Goal: Task Accomplishment & Management: Manage account settings

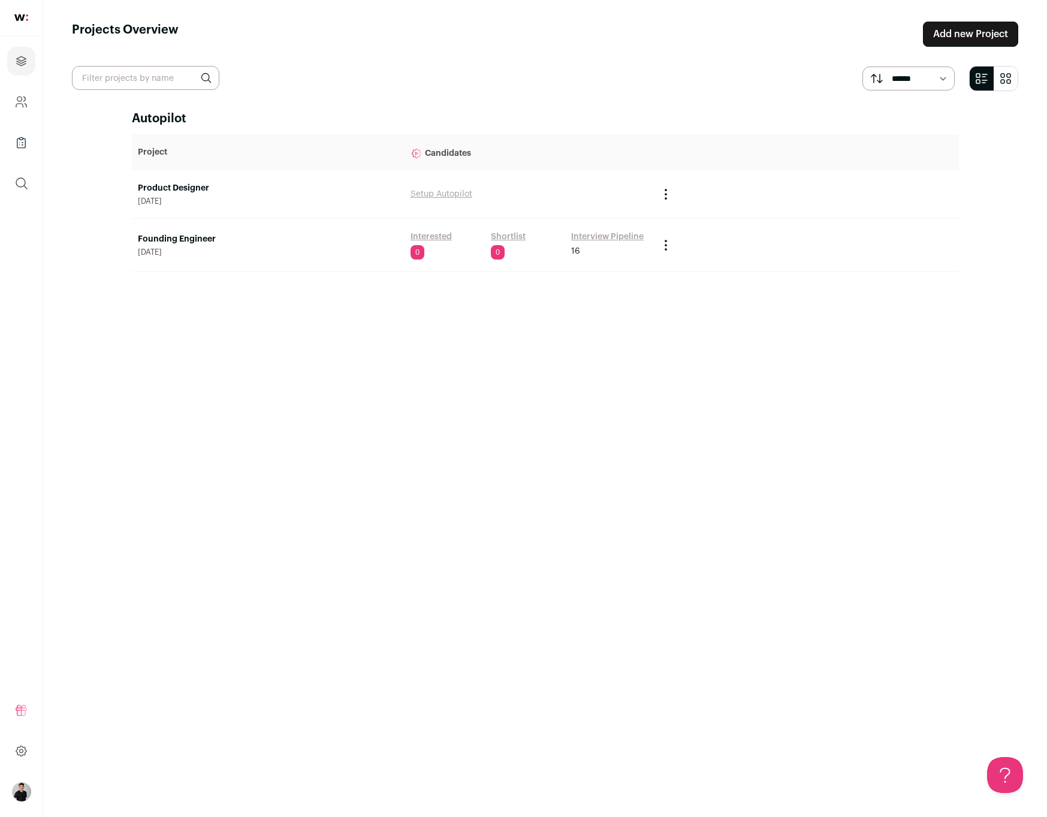
click at [177, 234] on link "Founding Engineer" at bounding box center [268, 239] width 261 height 12
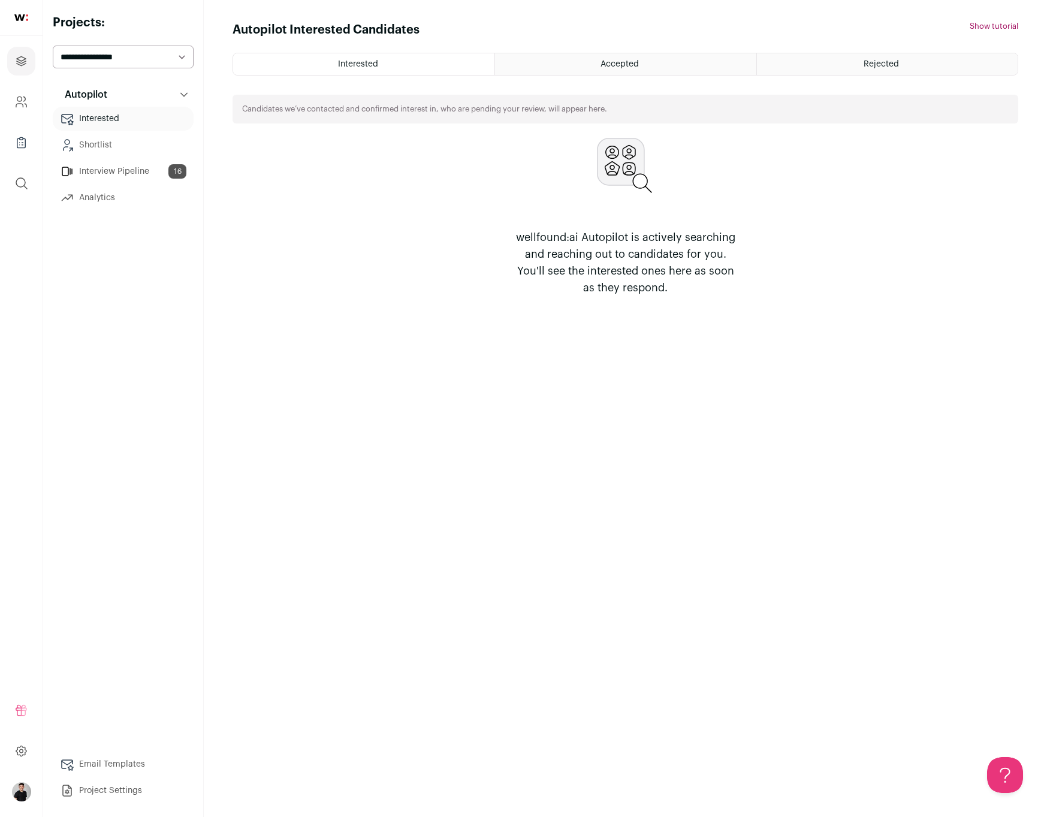
click at [116, 182] on link "Interview Pipeline 16" at bounding box center [123, 171] width 141 height 24
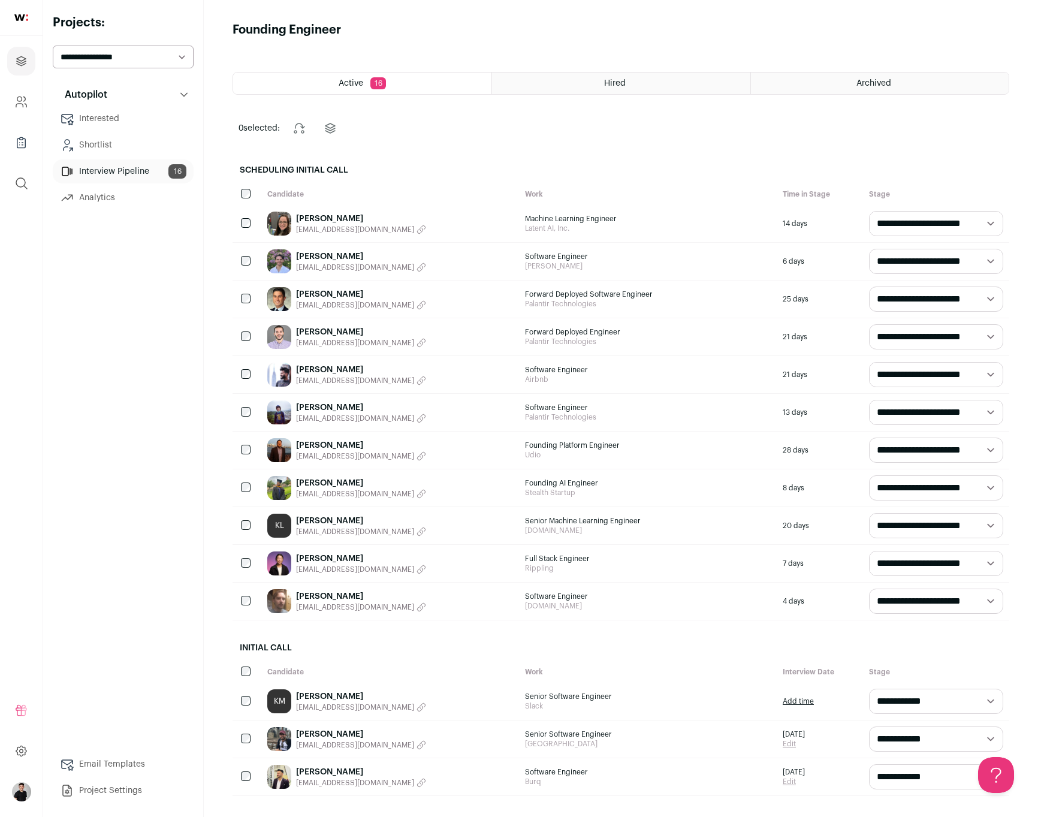
click at [325, 557] on link "[PERSON_NAME]" at bounding box center [361, 558] width 130 height 12
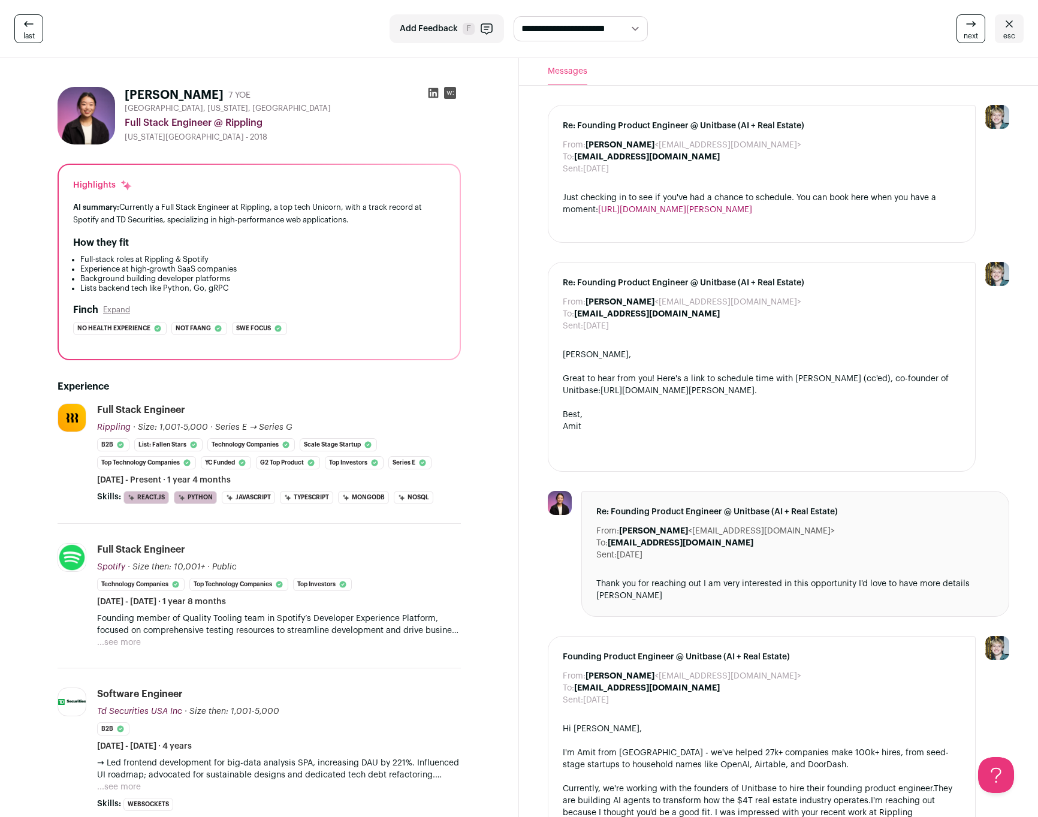
click at [487, 29] on icon "button" at bounding box center [486, 29] width 11 height 10
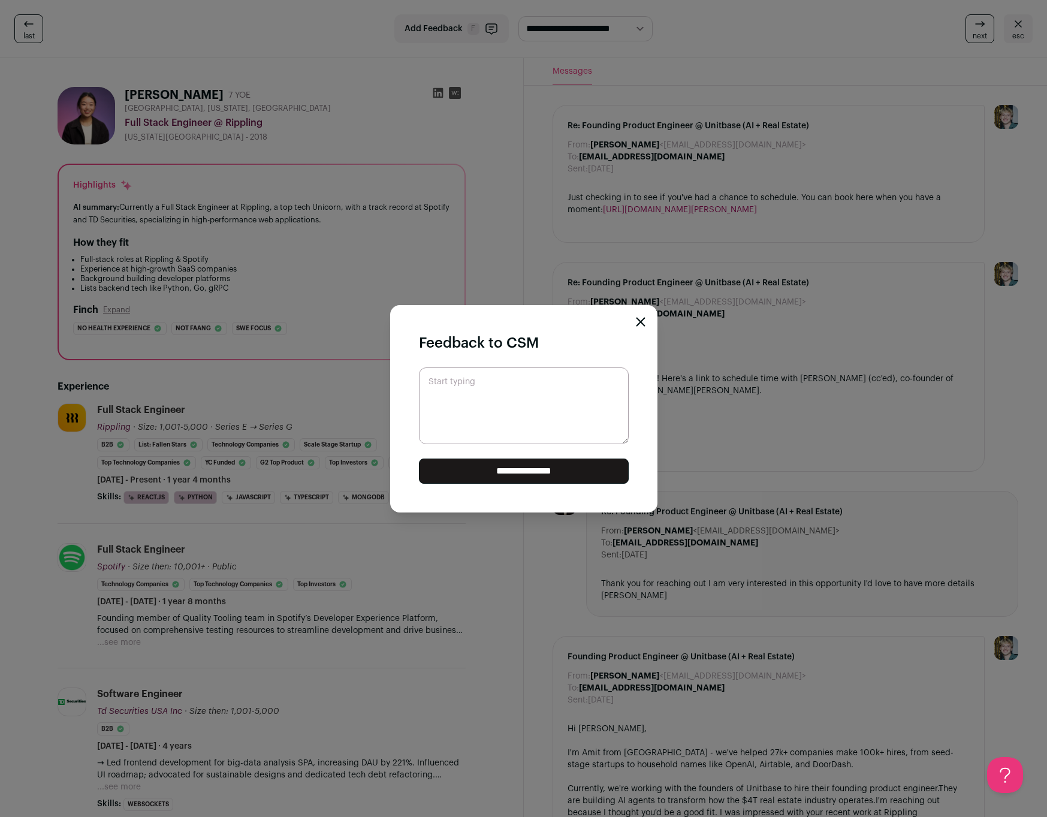
click at [750, 142] on div "**********" at bounding box center [523, 408] width 1047 height 817
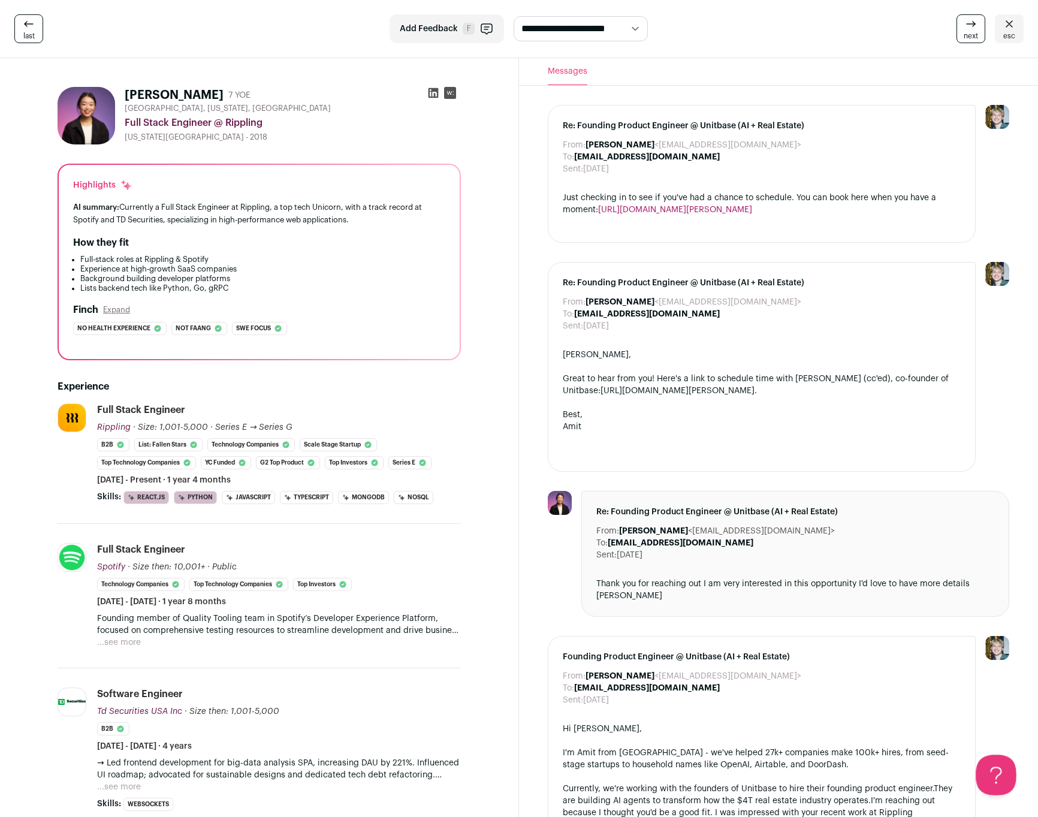
click at [1001, 773] on button "Open Beacon popover" at bounding box center [994, 772] width 36 height 36
click at [144, 96] on h1 "[PERSON_NAME]" at bounding box center [174, 95] width 99 height 17
click at [74, 101] on img at bounding box center [87, 116] width 58 height 58
click at [37, 31] on link "last" at bounding box center [28, 28] width 29 height 29
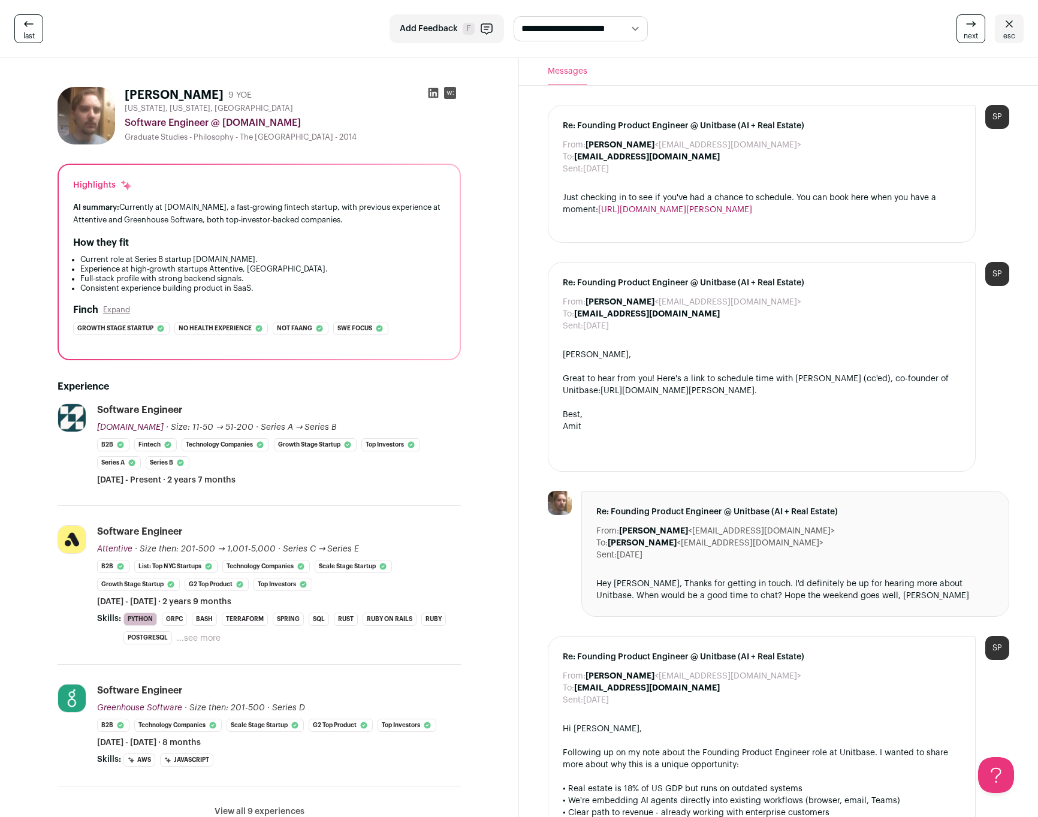
click at [1010, 33] on span "esc" at bounding box center [1009, 36] width 12 height 10
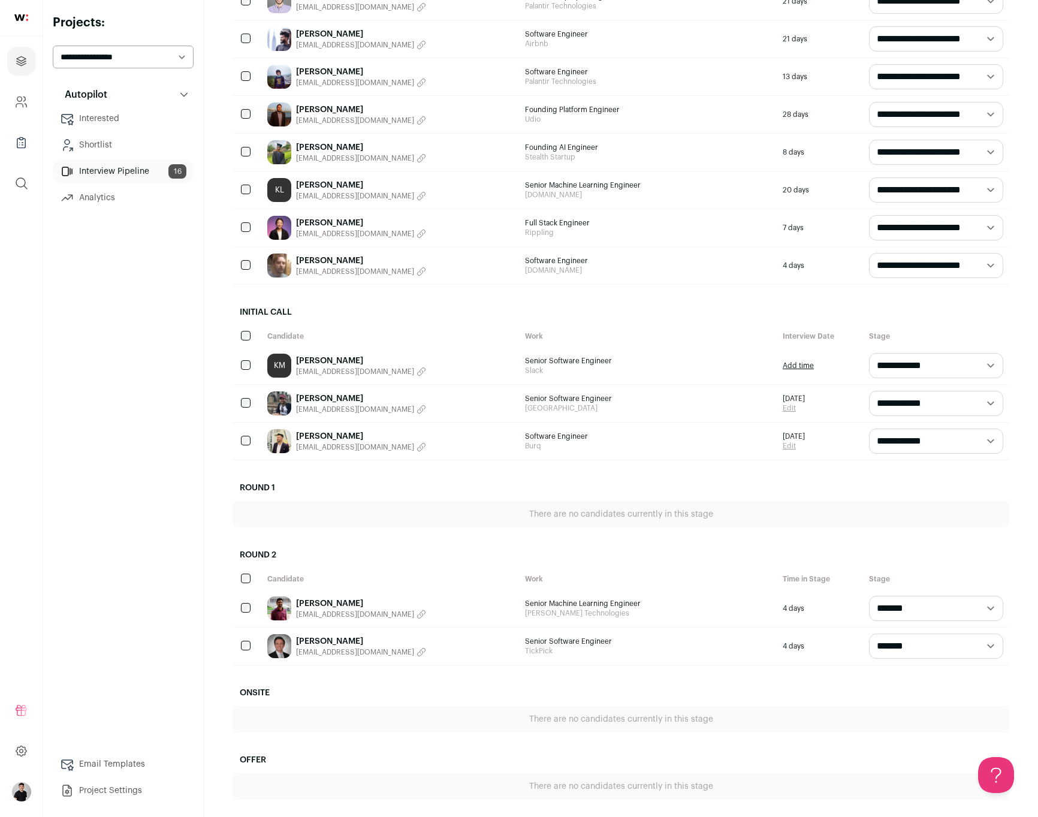
scroll to position [340, 0]
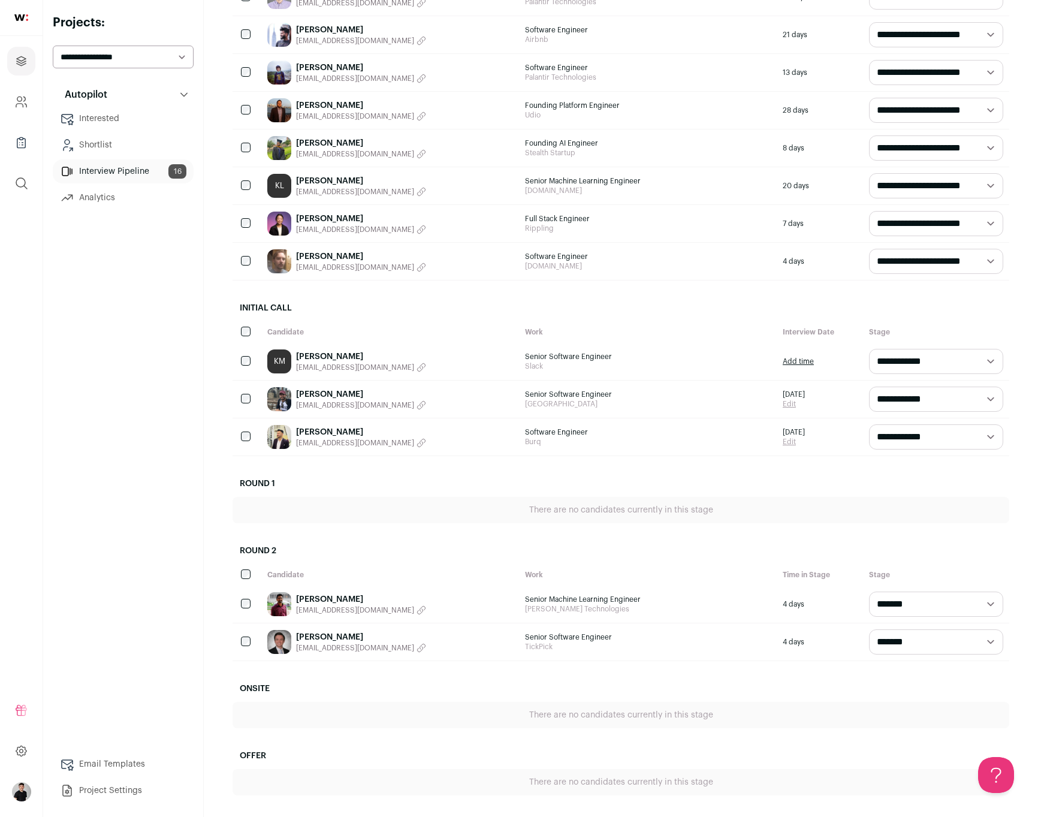
click at [156, 484] on div "Autopilot Autopilot Interested Shortlist Interview Pipeline 16 Analytics Email …" at bounding box center [123, 443] width 141 height 720
click at [981, 611] on select "**********" at bounding box center [936, 603] width 134 height 25
select select "**********"
click at [869, 591] on select "**********" at bounding box center [936, 603] width 134 height 25
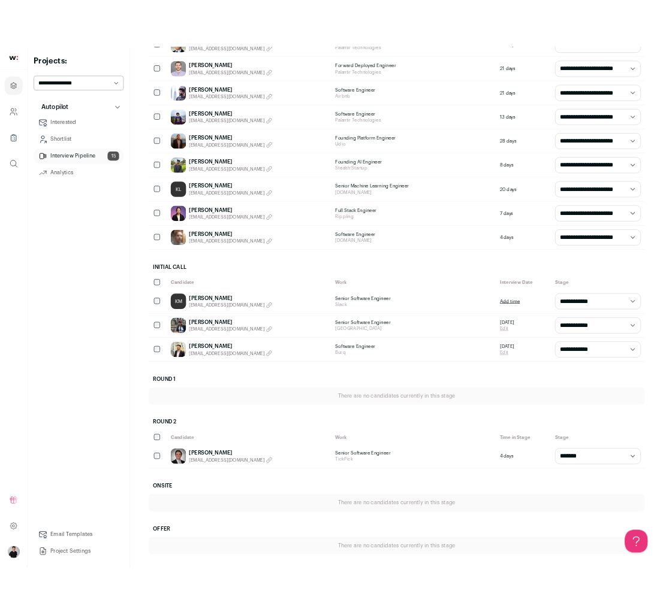
scroll to position [345, 0]
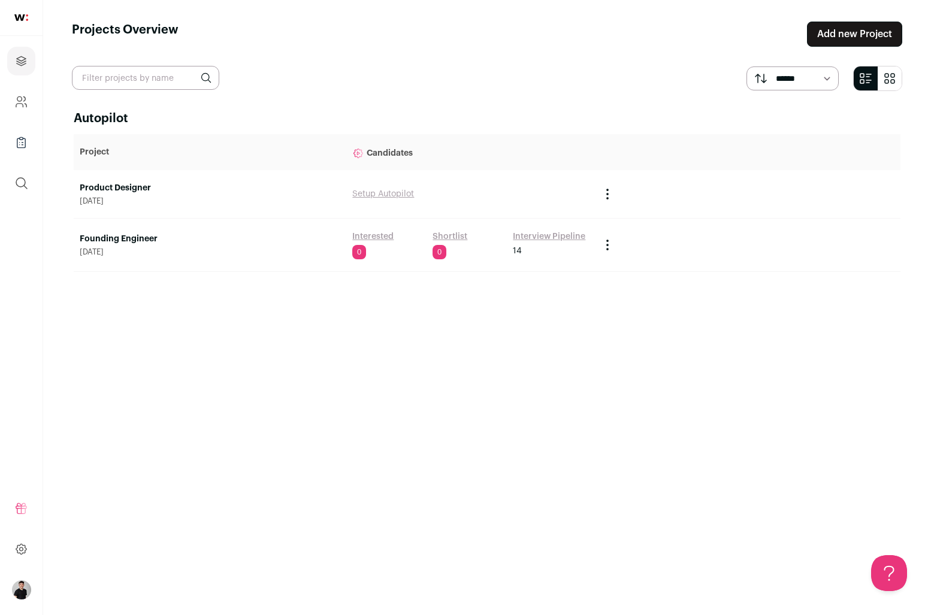
click at [360, 237] on link "Interested" at bounding box center [372, 237] width 41 height 12
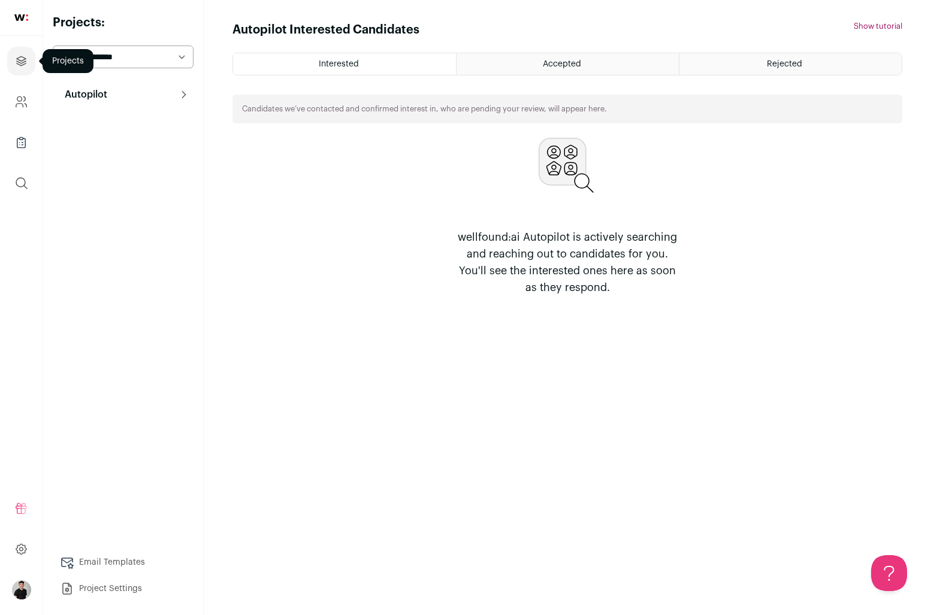
click at [22, 62] on icon "Projects" at bounding box center [21, 61] width 14 height 14
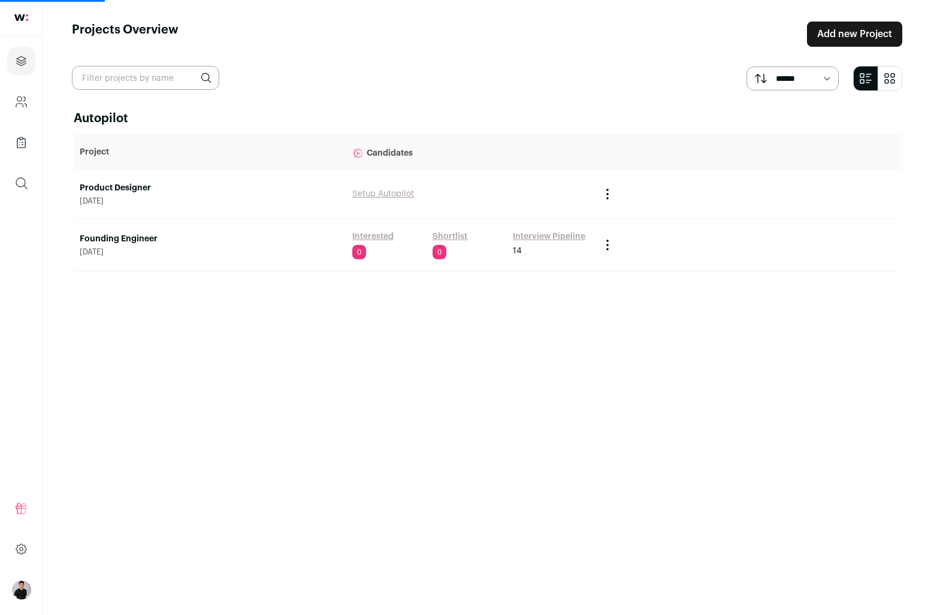
click at [525, 235] on link "Interview Pipeline" at bounding box center [549, 237] width 73 height 12
click at [531, 233] on link "Interview Pipeline" at bounding box center [549, 237] width 73 height 12
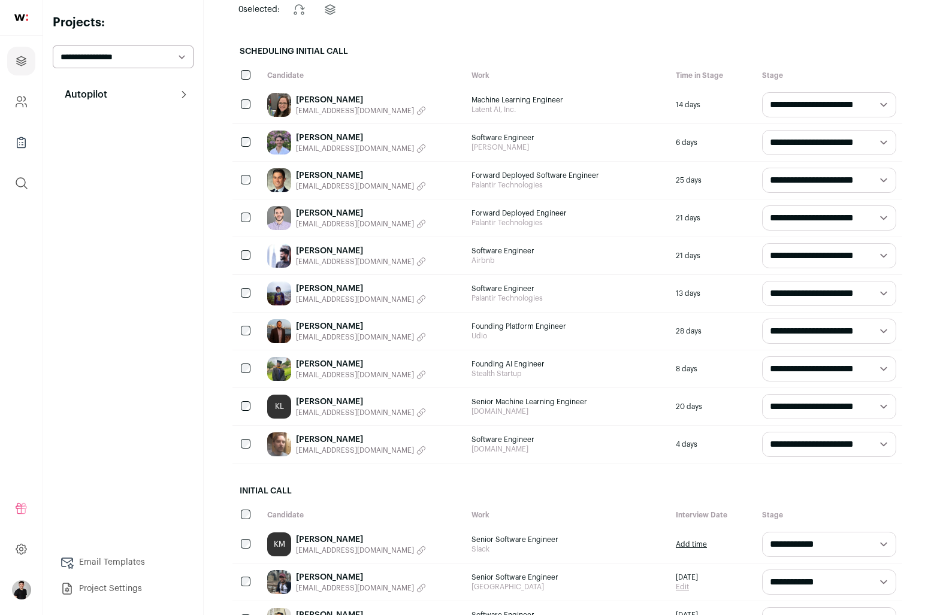
scroll to position [117, 0]
